Goal: Task Accomplishment & Management: Manage account settings

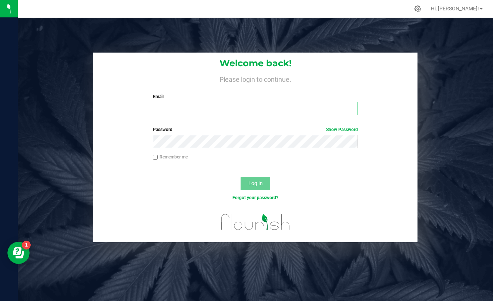
click at [191, 110] on input "Email" at bounding box center [255, 108] width 205 height 13
type input "[EMAIL_ADDRESS][DOMAIN_NAME]"
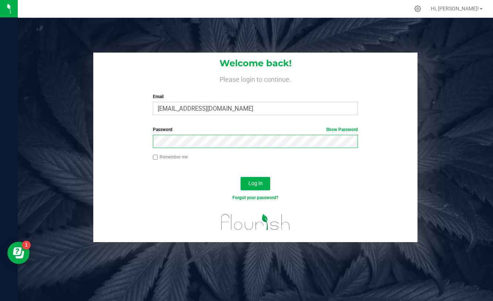
click at [241, 177] on button "Log In" at bounding box center [256, 183] width 30 height 13
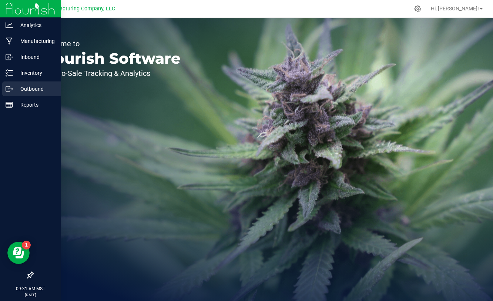
click at [28, 90] on p "Outbound" at bounding box center [35, 88] width 44 height 9
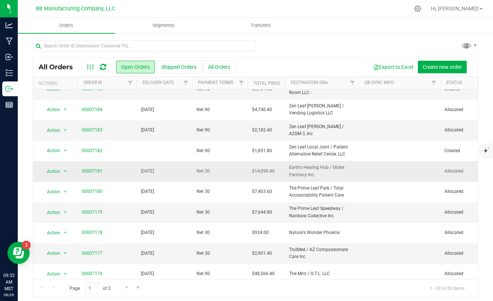
scroll to position [142, 0]
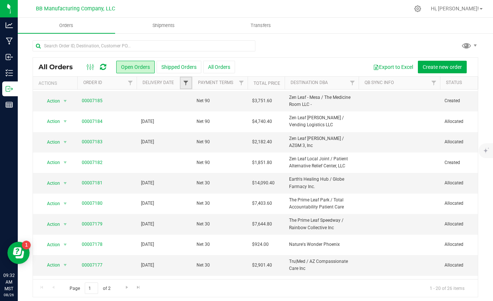
click at [184, 82] on span "Filter" at bounding box center [186, 83] width 6 height 6
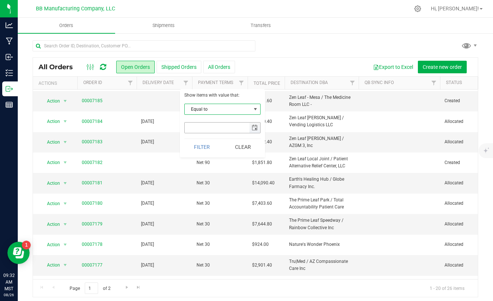
click at [254, 125] on span "select" at bounding box center [255, 128] width 6 height 6
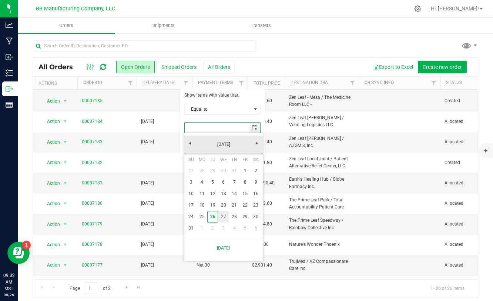
click at [224, 218] on link "27" at bounding box center [223, 216] width 11 height 11
type input "[DATE]"
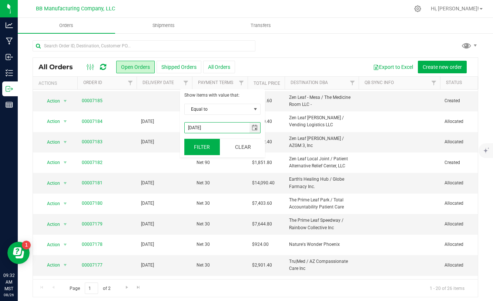
click at [197, 142] on button "Filter" at bounding box center [202, 147] width 36 height 16
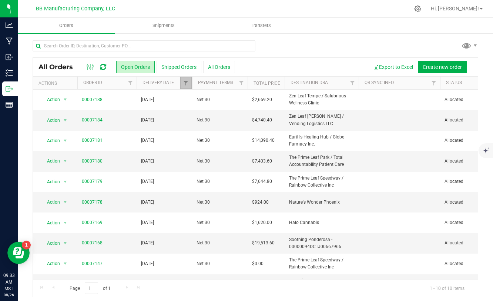
click at [181, 81] on link "Filter" at bounding box center [186, 83] width 12 height 13
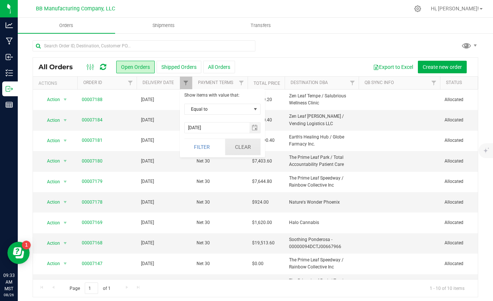
click at [247, 152] on button "Clear" at bounding box center [243, 147] width 36 height 16
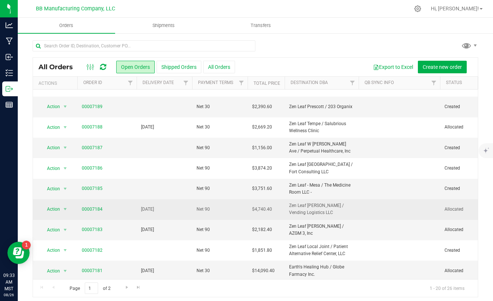
scroll to position [80, 0]
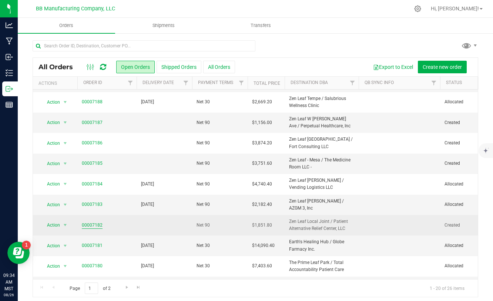
click at [97, 224] on link "00007182" at bounding box center [92, 225] width 21 height 7
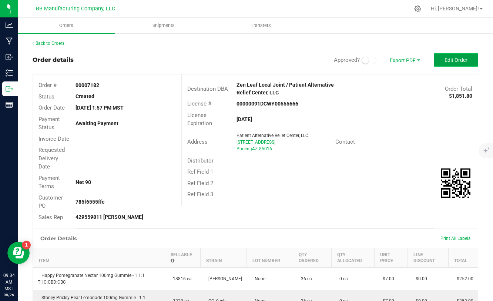
click at [443, 57] on button "Edit Order" at bounding box center [456, 59] width 44 height 13
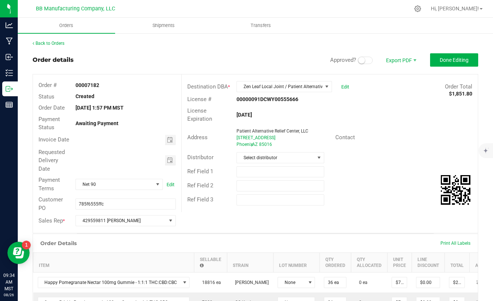
click at [368, 62] on span at bounding box center [365, 60] width 15 height 7
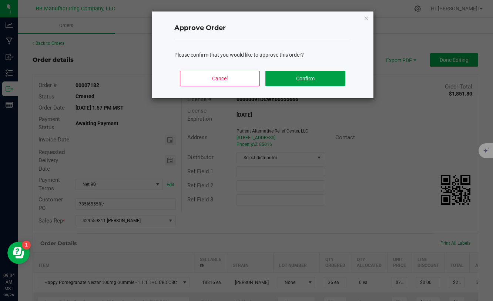
click at [331, 79] on button "Confirm" at bounding box center [305, 79] width 80 height 16
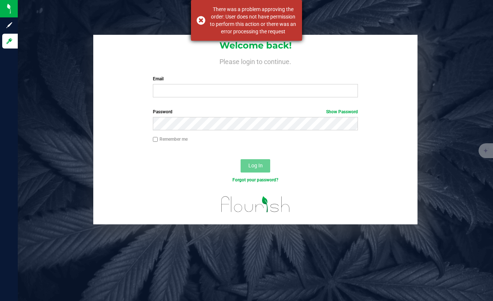
click at [199, 21] on div "There was a problem approving the order: User does not have permission to perfo…" at bounding box center [246, 20] width 111 height 41
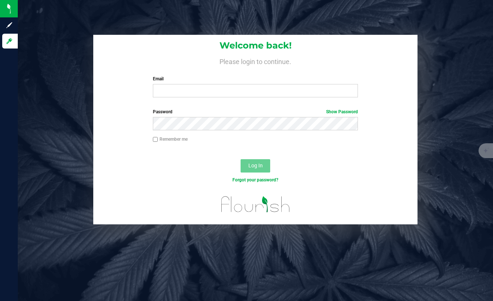
click at [229, 98] on div "Welcome back! Please login to continue. Email Required Please format your email…" at bounding box center [255, 69] width 324 height 68
click at [229, 94] on input "Email" at bounding box center [255, 90] width 205 height 13
type input "[EMAIL_ADDRESS][DOMAIN_NAME]"
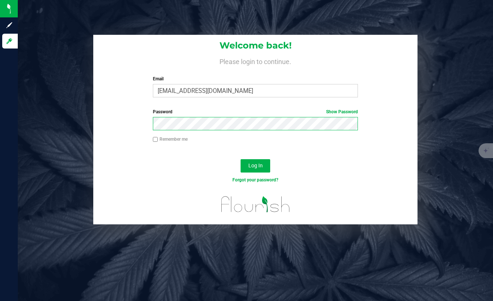
click at [241, 159] on button "Log In" at bounding box center [256, 165] width 30 height 13
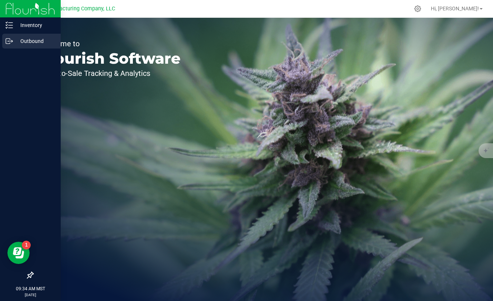
click at [39, 40] on p "Outbound" at bounding box center [35, 41] width 44 height 9
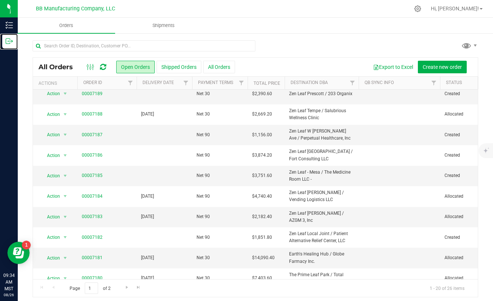
scroll to position [68, 0]
click at [473, 10] on span "Hi, [PERSON_NAME]!" at bounding box center [455, 9] width 48 height 6
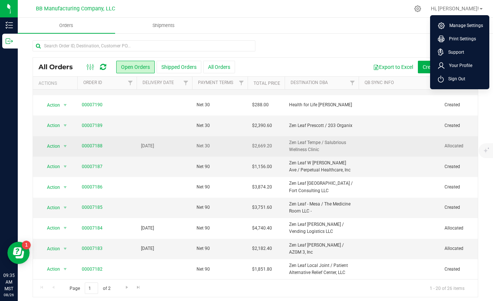
scroll to position [0, 0]
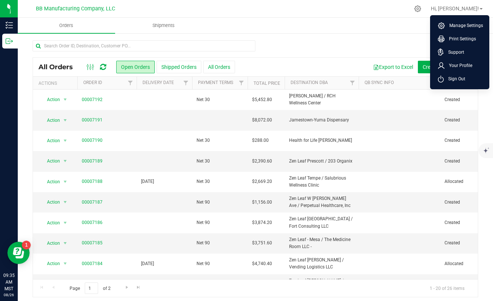
click at [366, 39] on div "All Orders Open Orders Shipped Orders All Orders Export to Excel Create new ord…" at bounding box center [255, 169] width 475 height 272
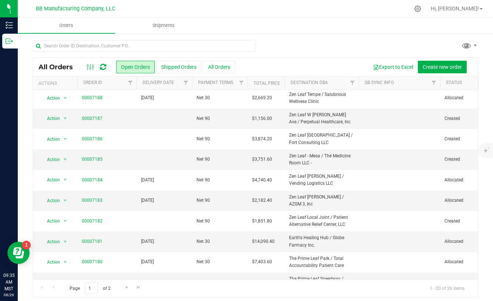
scroll to position [84, 0]
click at [462, 8] on span "Hi, [PERSON_NAME]!" at bounding box center [455, 9] width 48 height 6
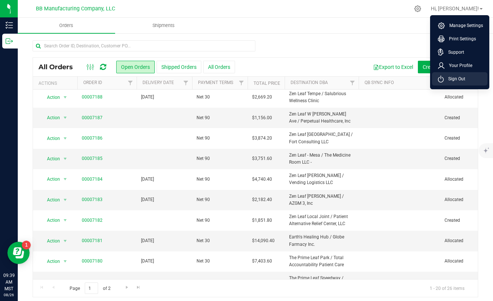
click at [448, 76] on span "Sign Out" at bounding box center [454, 78] width 21 height 7
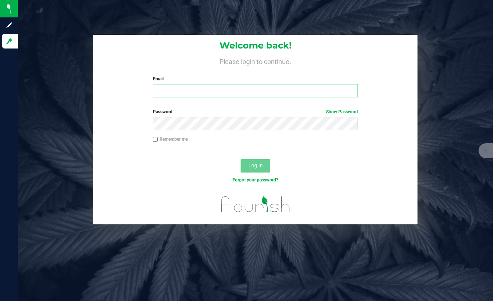
click at [240, 90] on input "Email" at bounding box center [255, 90] width 205 height 13
type input "[PERSON_NAME][EMAIL_ADDRESS][DOMAIN_NAME]"
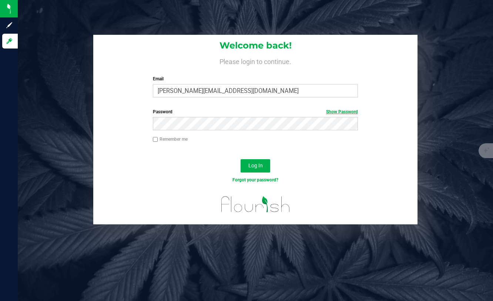
click at [353, 110] on link "Show Password" at bounding box center [342, 111] width 32 height 5
click at [249, 168] on span "Log In" at bounding box center [255, 165] width 14 height 6
click at [254, 162] on span "Log In" at bounding box center [255, 165] width 14 height 6
